Goal: Task Accomplishment & Management: Use online tool/utility

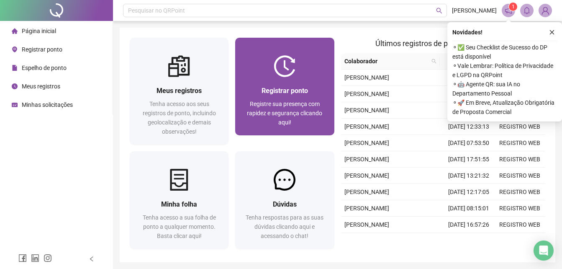
click at [295, 72] on img at bounding box center [285, 66] width 22 height 22
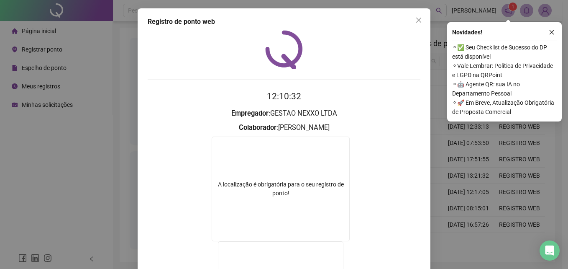
click at [415, 19] on icon "close" at bounding box center [418, 20] width 7 height 7
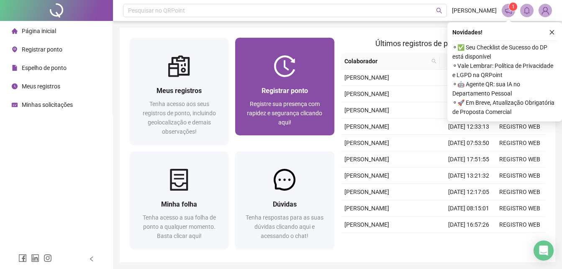
click at [288, 102] on span "Registre sua presença com rapidez e segurança clicando aqui!" at bounding box center [284, 112] width 75 height 25
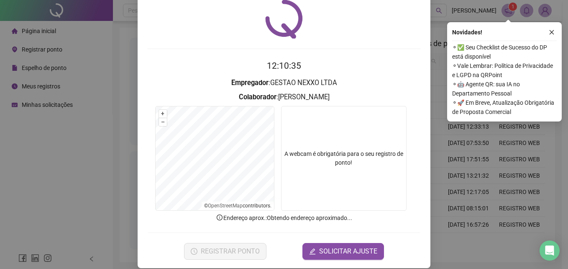
scroll to position [40, 0]
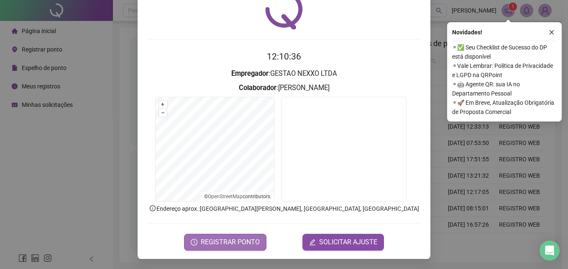
click at [236, 248] on button "REGISTRAR PONTO" at bounding box center [225, 241] width 82 height 17
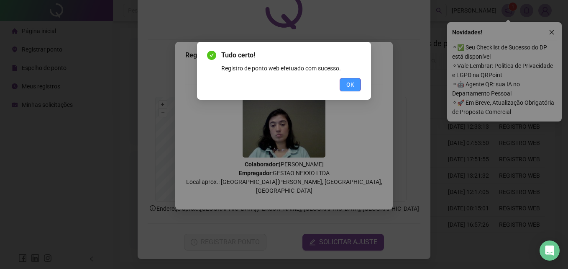
click at [353, 78] on button "OK" at bounding box center [350, 84] width 21 height 13
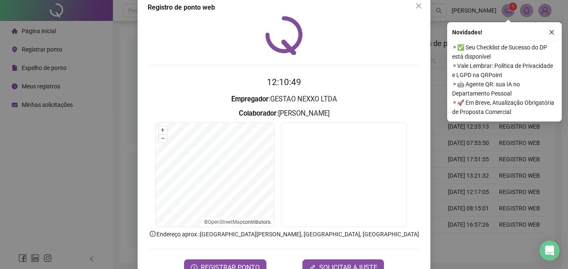
scroll to position [0, 0]
